Goal: Task Accomplishment & Management: Manage account settings

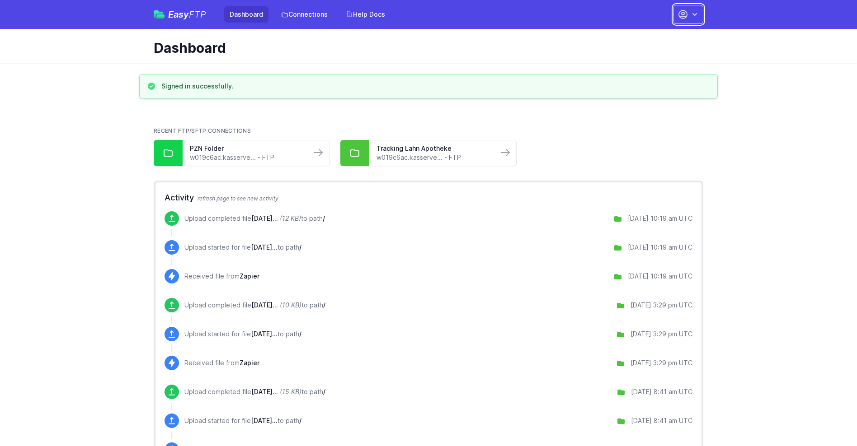
click at [688, 14] on button "button" at bounding box center [688, 14] width 30 height 19
click at [660, 38] on link "Account Settings" at bounding box center [659, 37] width 87 height 16
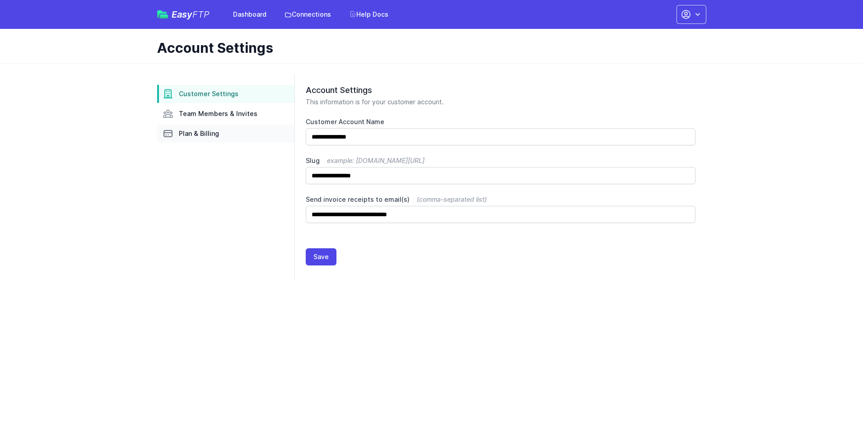
click at [226, 134] on link "Plan & Billing" at bounding box center [225, 134] width 137 height 18
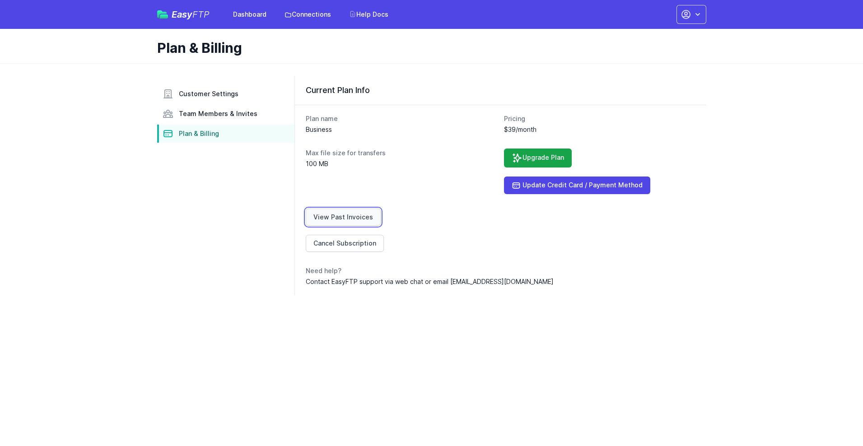
click at [342, 217] on link "View Past Invoices" at bounding box center [343, 217] width 75 height 17
